Goal: Task Accomplishment & Management: Use online tool/utility

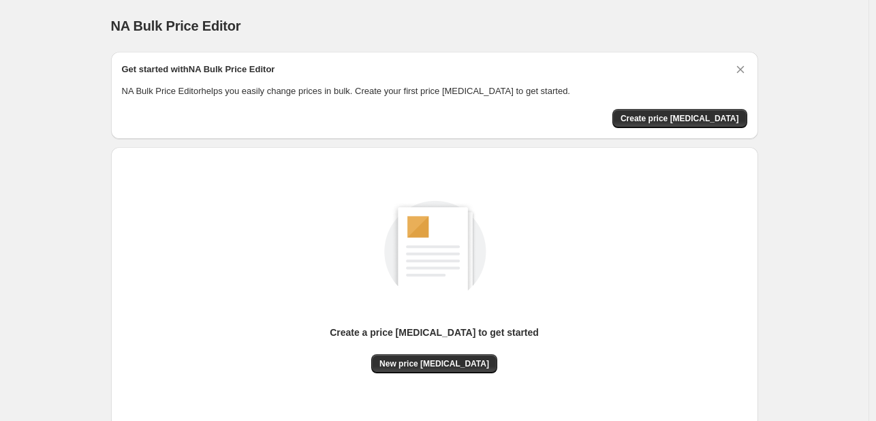
scroll to position [89, 0]
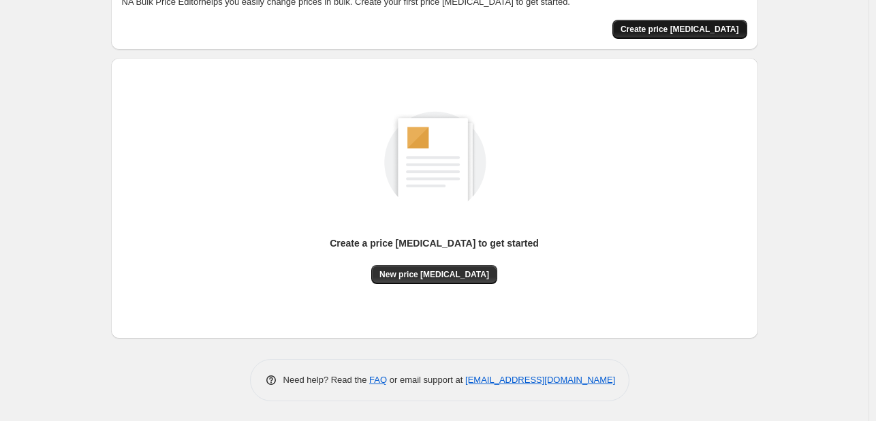
click at [703, 27] on span "Create price [MEDICAL_DATA]" at bounding box center [680, 29] width 119 height 11
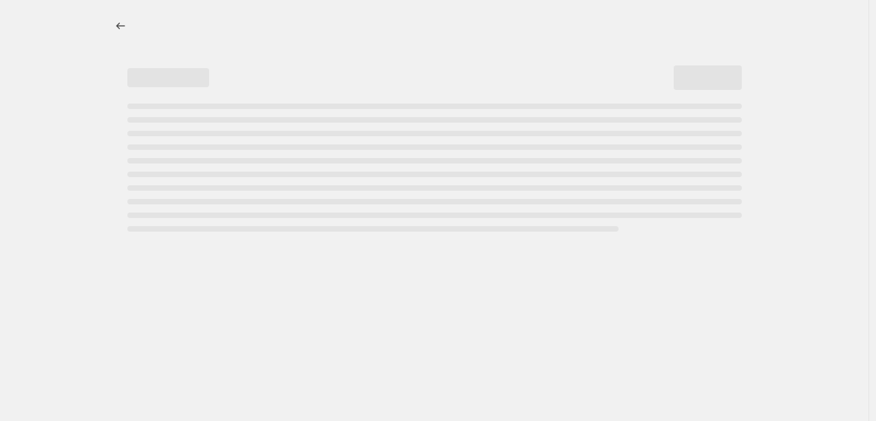
select select "percentage"
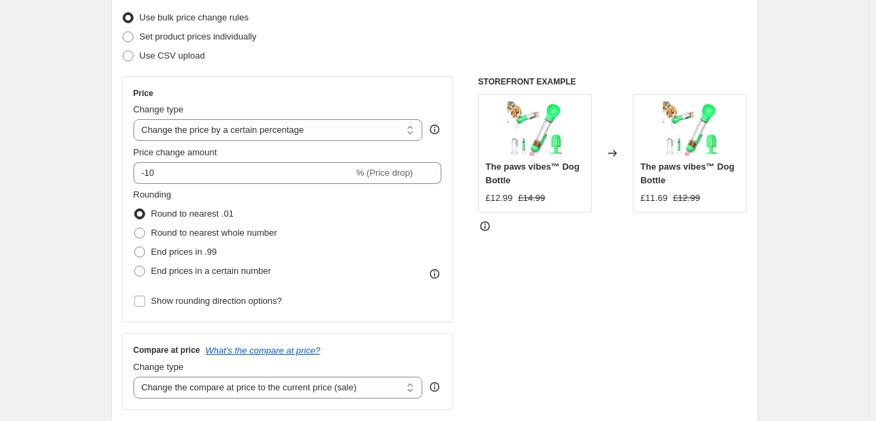
scroll to position [179, 0]
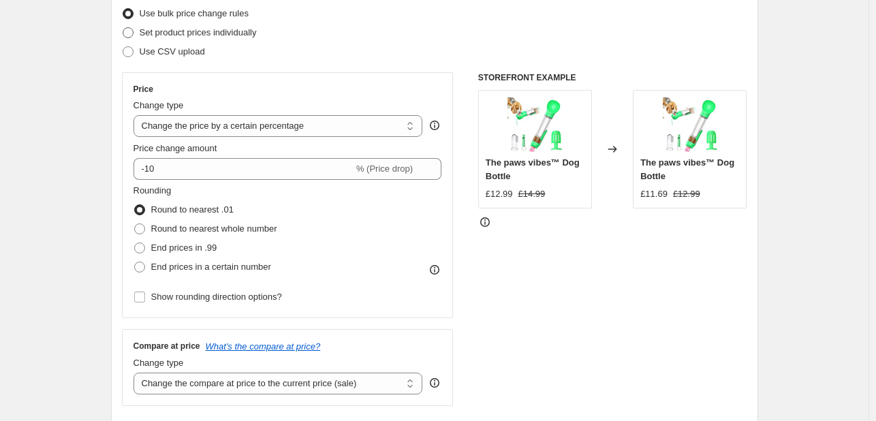
click at [138, 32] on label "Set product prices individually" at bounding box center [189, 32] width 135 height 19
click at [123, 28] on input "Set product prices individually" at bounding box center [123, 27] width 1 height 1
radio input "true"
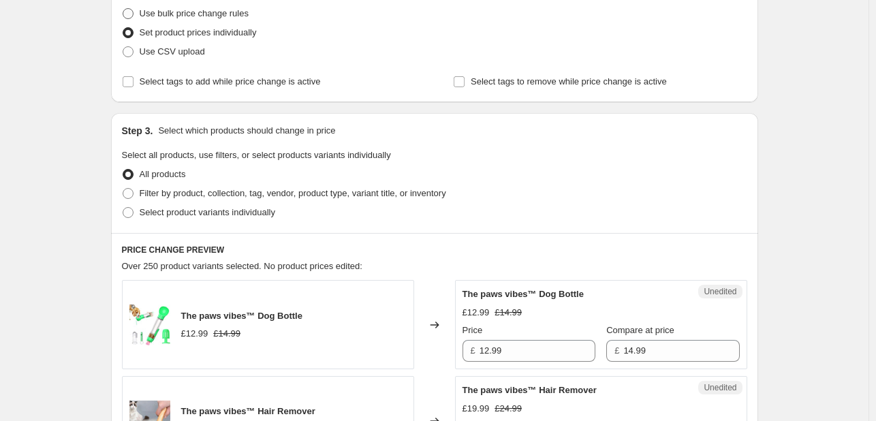
click at [131, 10] on span at bounding box center [128, 13] width 11 height 11
click at [123, 9] on input "Use bulk price change rules" at bounding box center [123, 8] width 1 height 1
radio input "true"
select select "percentage"
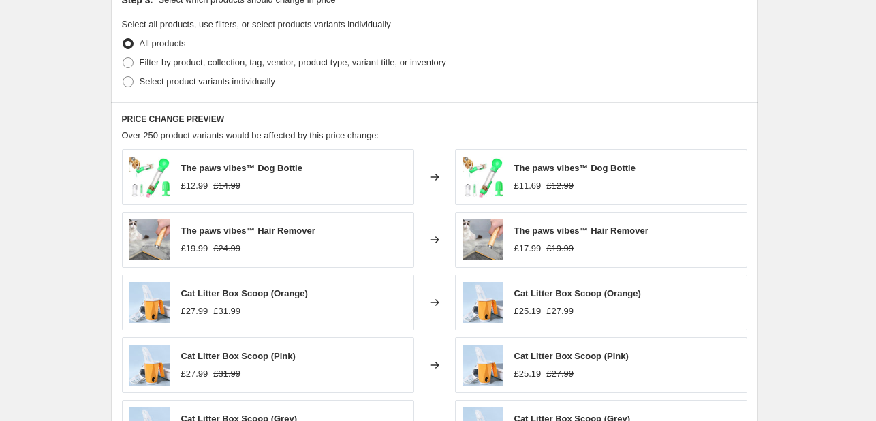
scroll to position [662, 0]
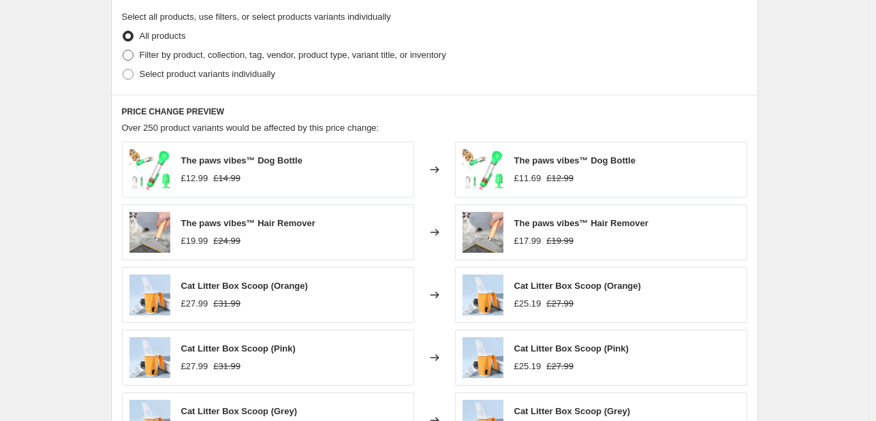
click at [131, 51] on span at bounding box center [128, 55] width 11 height 11
click at [123, 50] on input "Filter by product, collection, tag, vendor, product type, variant title, or inv…" at bounding box center [123, 50] width 1 height 1
radio input "true"
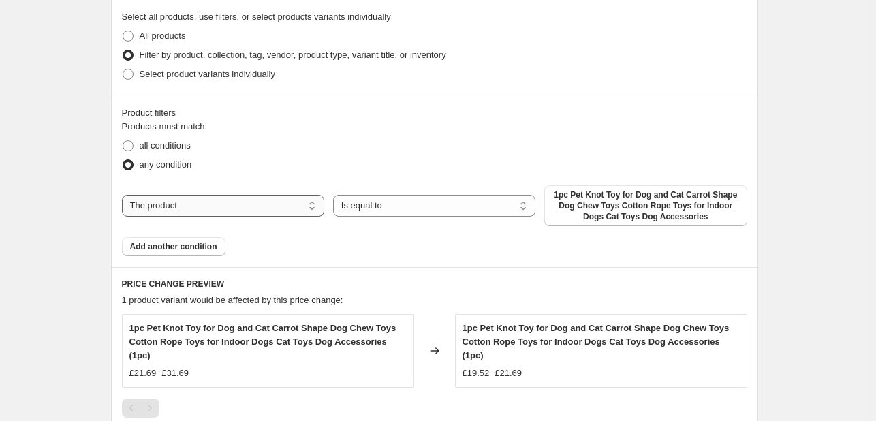
click at [236, 211] on select "The product The product's collection The product's vendor The product's status …" at bounding box center [223, 206] width 202 height 22
